Goal: Task Accomplishment & Management: Manage account settings

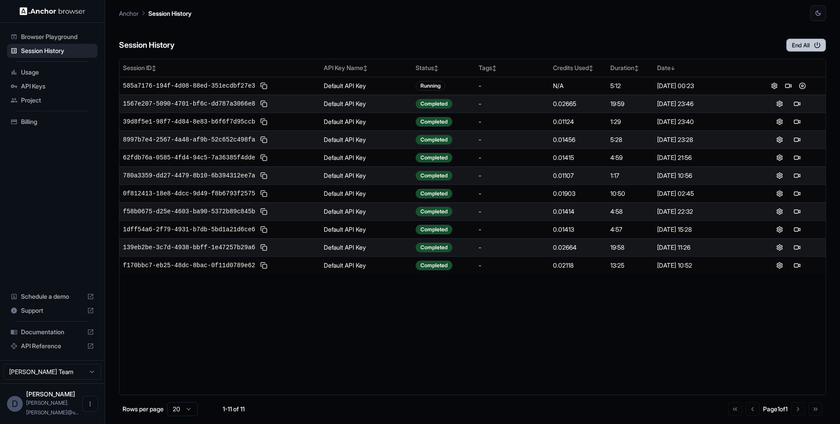
click at [798, 43] on button "End All" at bounding box center [807, 45] width 40 height 13
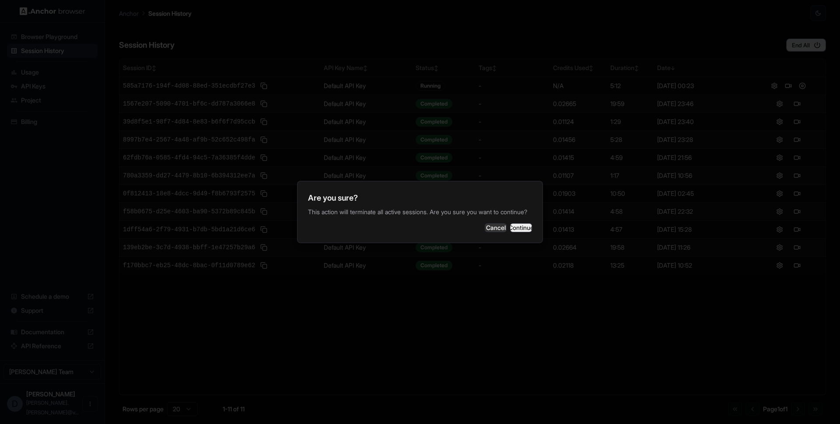
click at [518, 229] on button "Continue" at bounding box center [521, 227] width 22 height 9
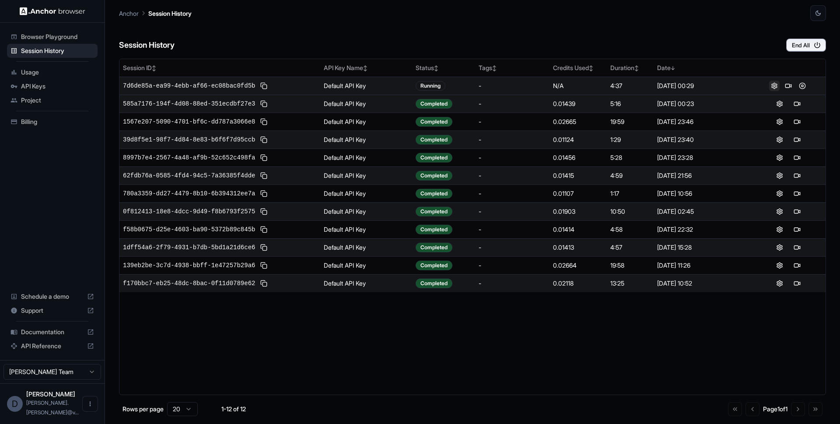
click at [775, 87] on button at bounding box center [775, 86] width 11 height 11
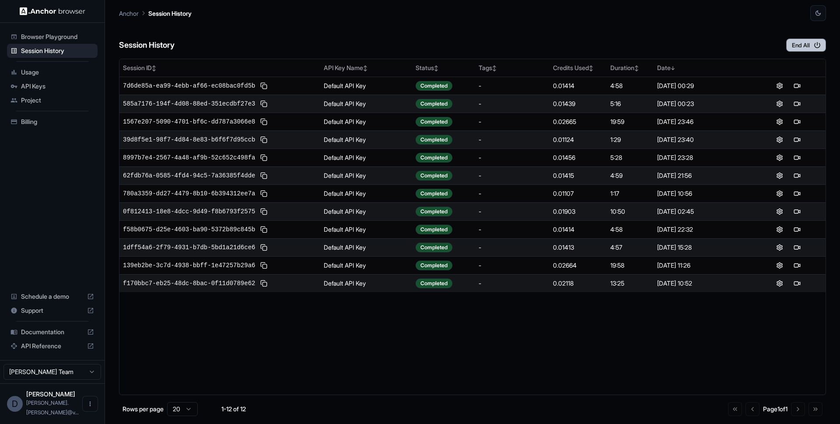
click at [801, 48] on button "End All" at bounding box center [807, 45] width 40 height 13
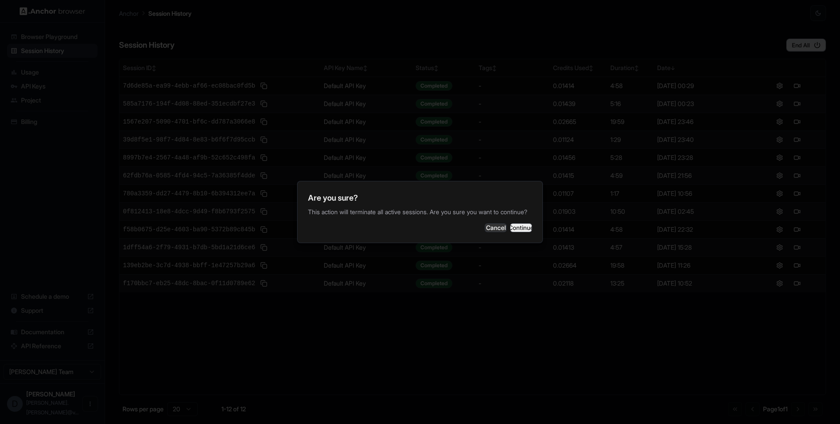
click at [513, 231] on button "Continue" at bounding box center [521, 227] width 22 height 9
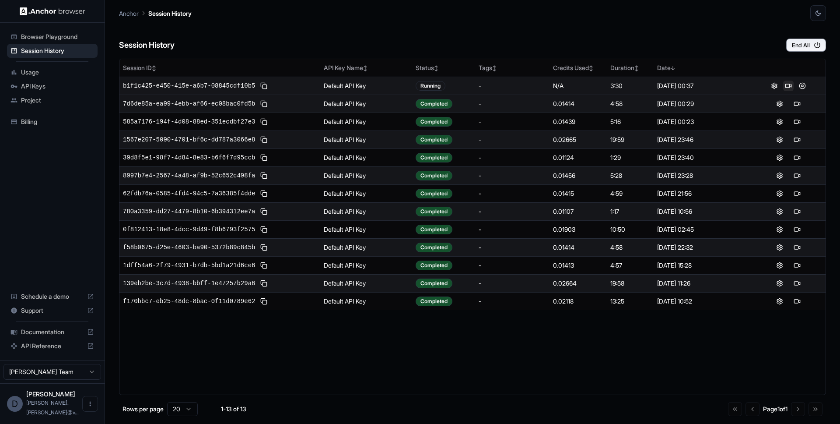
click at [788, 87] on button at bounding box center [789, 86] width 11 height 11
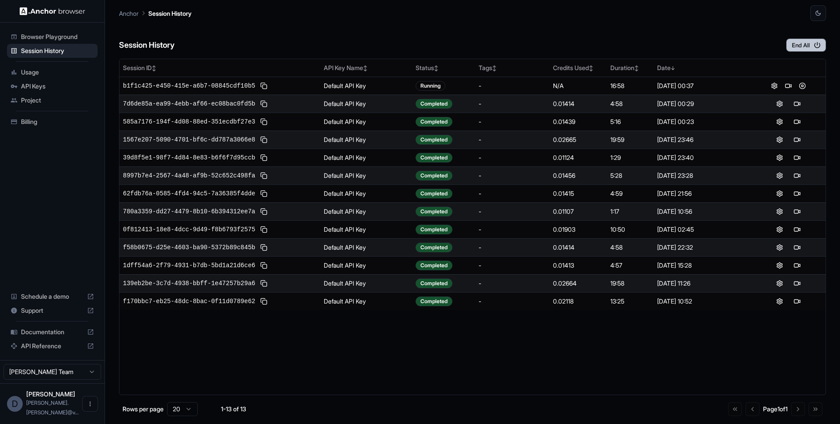
click at [797, 49] on button "End All" at bounding box center [807, 45] width 40 height 13
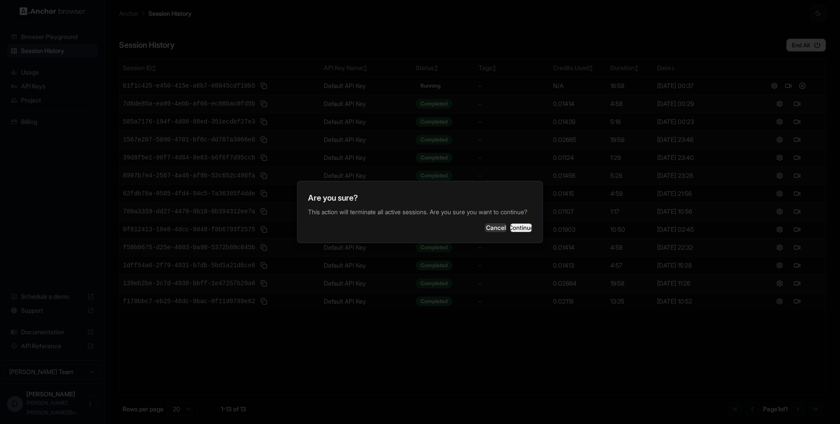
click at [510, 232] on button "Continue" at bounding box center [521, 227] width 22 height 9
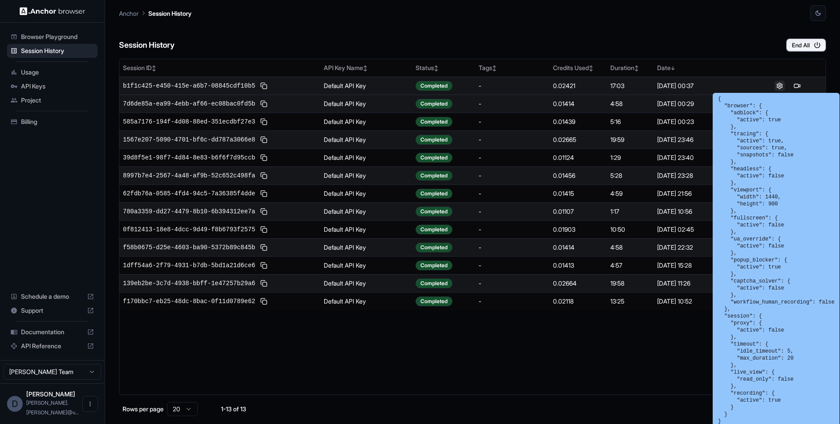
click at [780, 89] on button at bounding box center [780, 86] width 11 height 11
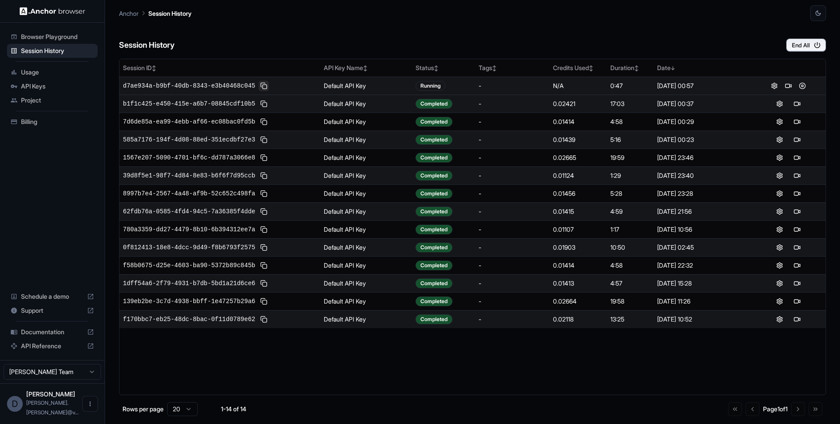
click at [265, 85] on button at bounding box center [264, 86] width 11 height 11
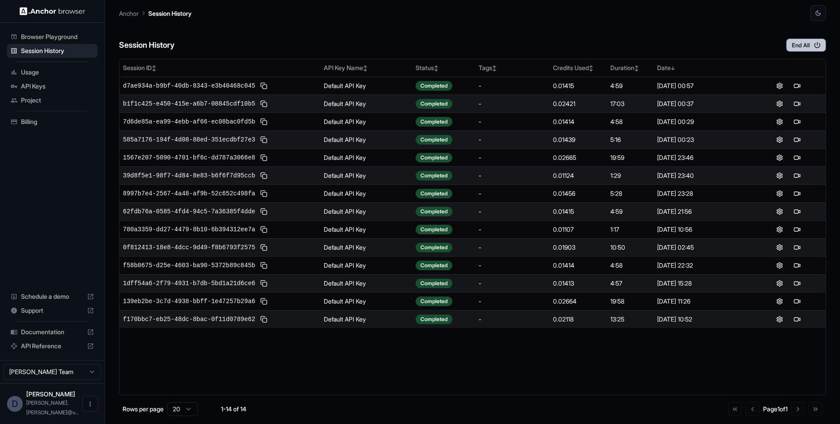
click at [812, 47] on button "End All" at bounding box center [807, 45] width 40 height 13
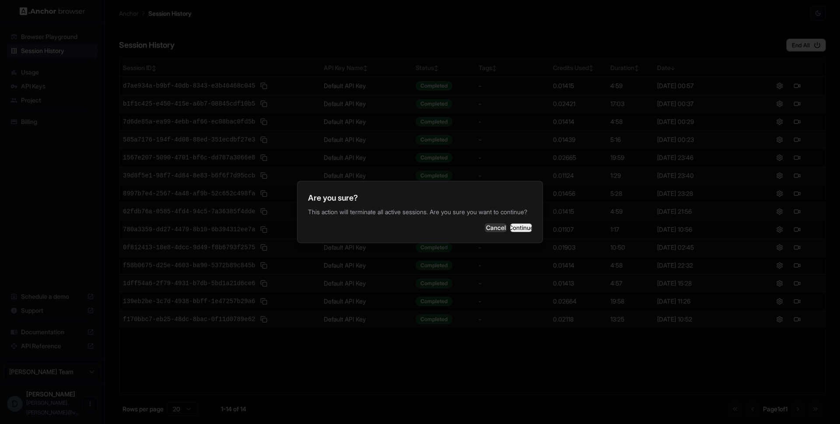
click at [515, 228] on button "Continue" at bounding box center [521, 227] width 22 height 9
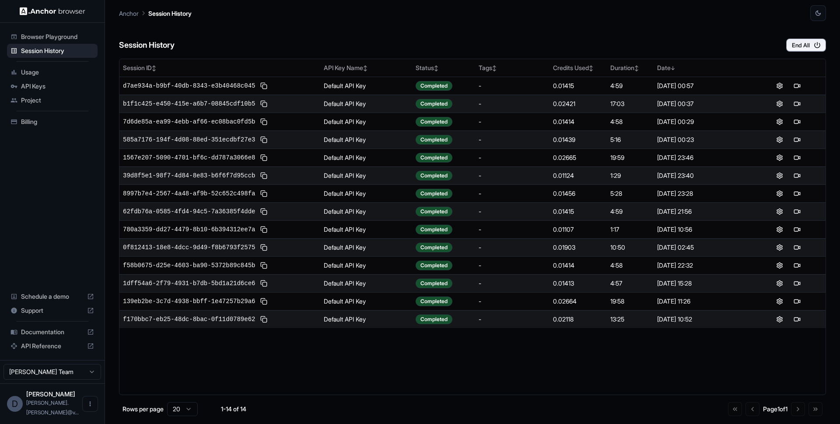
click at [37, 72] on span "Usage" at bounding box center [57, 72] width 73 height 9
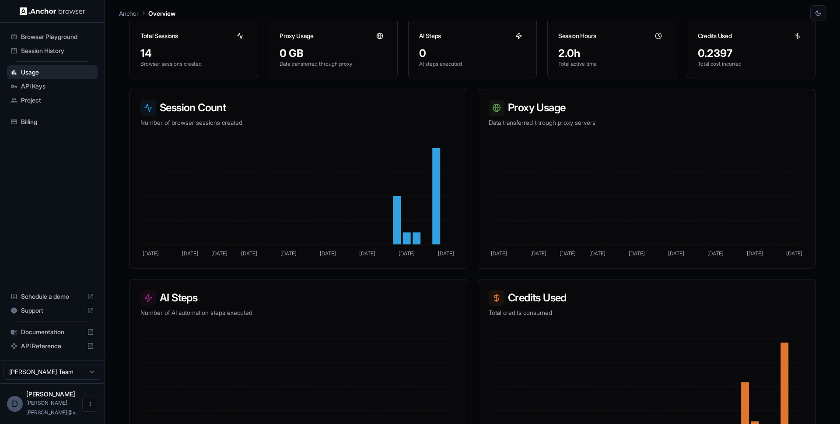
scroll to position [110, 0]
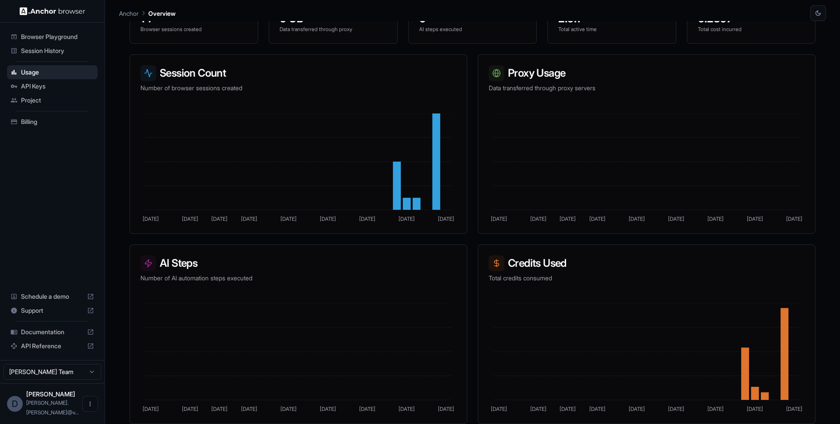
click at [45, 50] on span "Session History" at bounding box center [57, 50] width 73 height 9
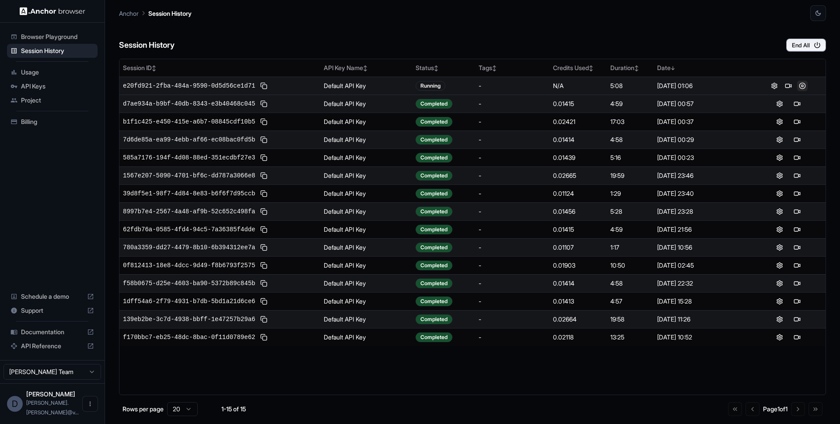
click at [801, 85] on button at bounding box center [803, 86] width 11 height 11
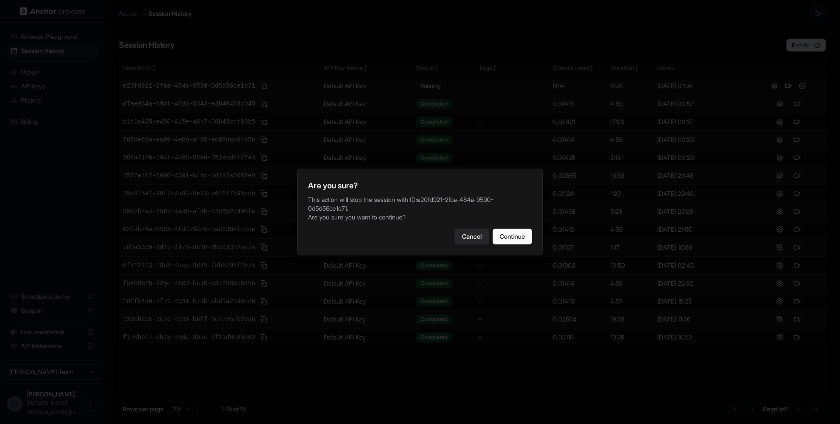
click at [471, 239] on button "Cancel" at bounding box center [472, 236] width 35 height 16
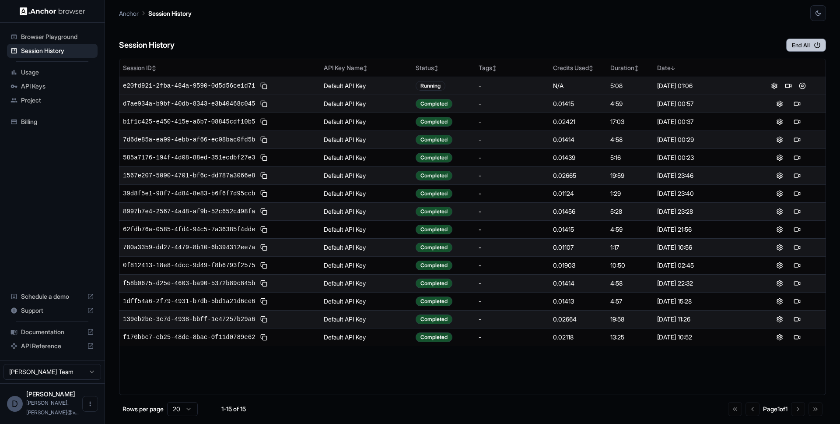
click at [801, 42] on button "End All" at bounding box center [807, 45] width 40 height 13
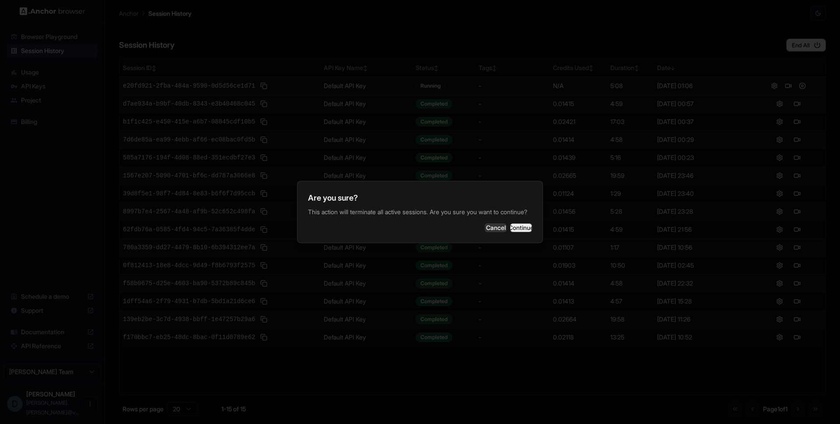
click at [518, 225] on button "Continue" at bounding box center [521, 227] width 22 height 9
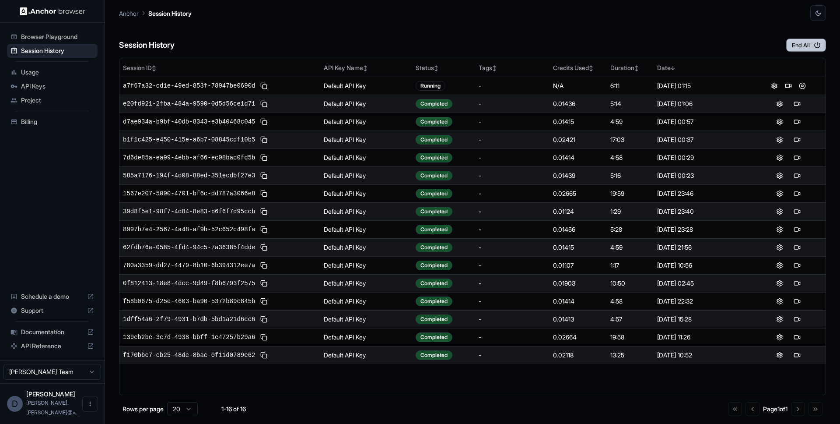
click at [811, 45] on button "End All" at bounding box center [807, 45] width 40 height 13
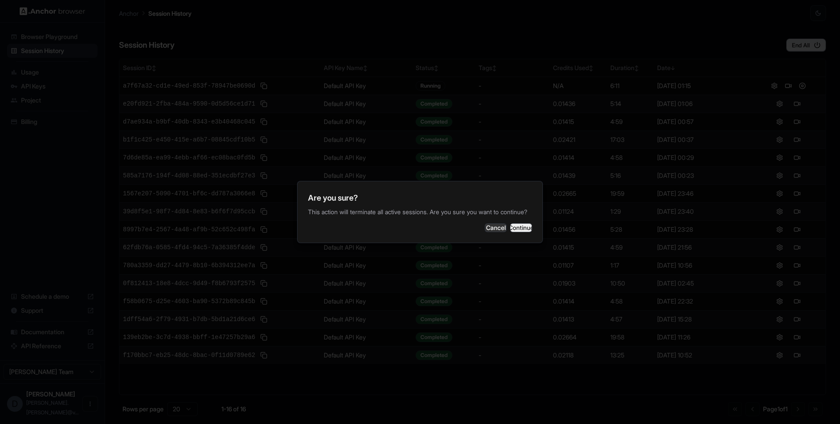
click at [510, 228] on button "Continue" at bounding box center [521, 227] width 22 height 9
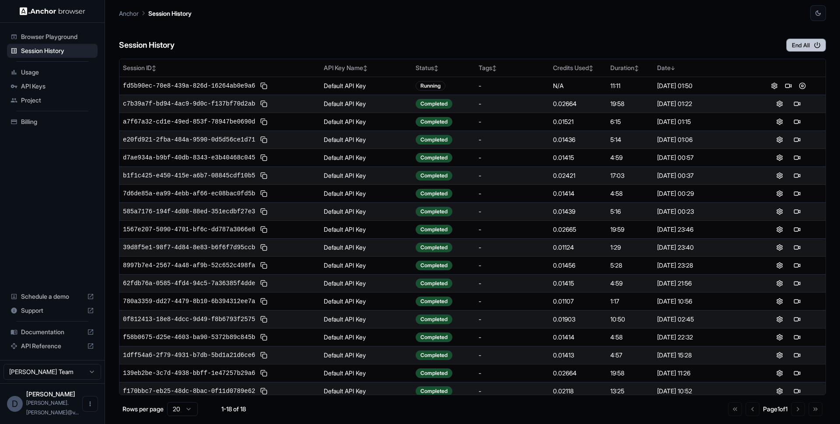
click at [791, 48] on button "End All" at bounding box center [807, 45] width 40 height 13
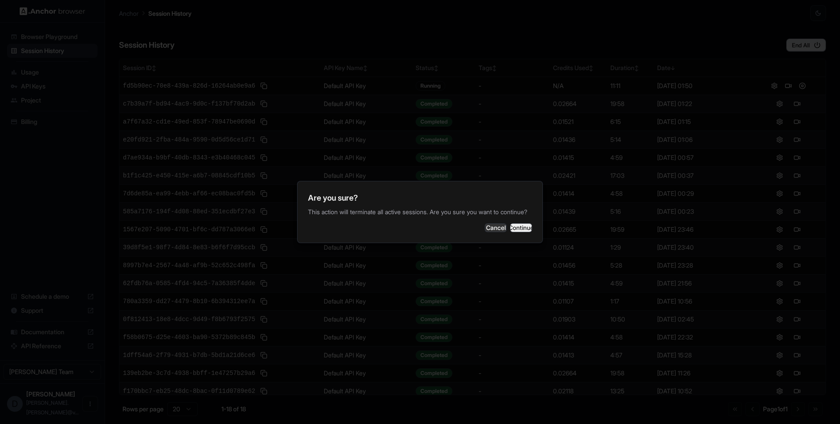
click at [513, 232] on button "Continue" at bounding box center [521, 227] width 22 height 9
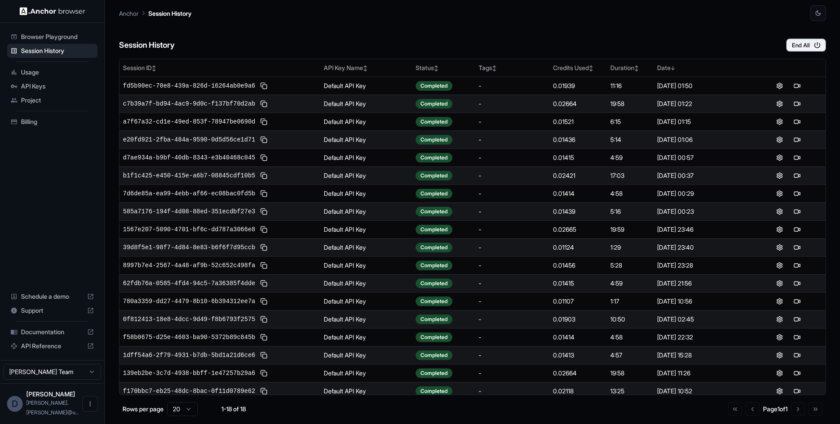
click at [469, 12] on div "Anchor Session History" at bounding box center [472, 10] width 707 height 21
click at [242, 40] on div "Session History End All" at bounding box center [472, 36] width 707 height 31
